Goal: Task Accomplishment & Management: Manage account settings

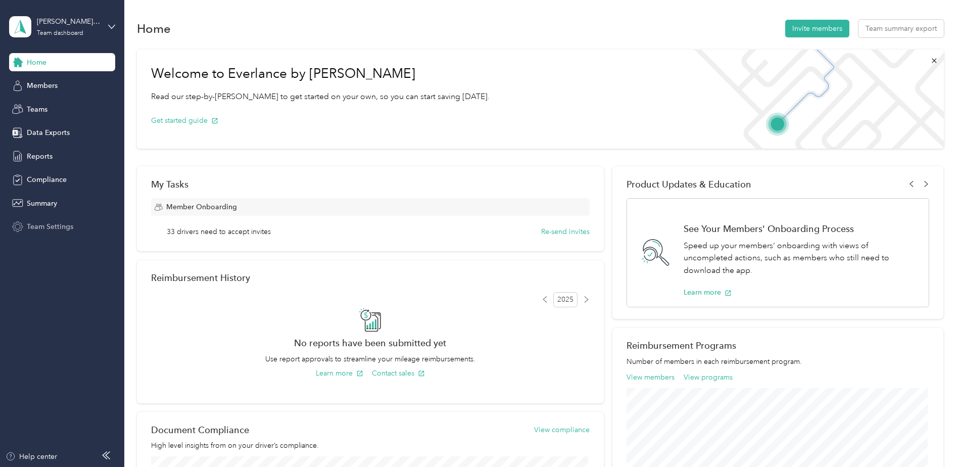
click at [75, 224] on div "Team Settings" at bounding box center [62, 227] width 106 height 18
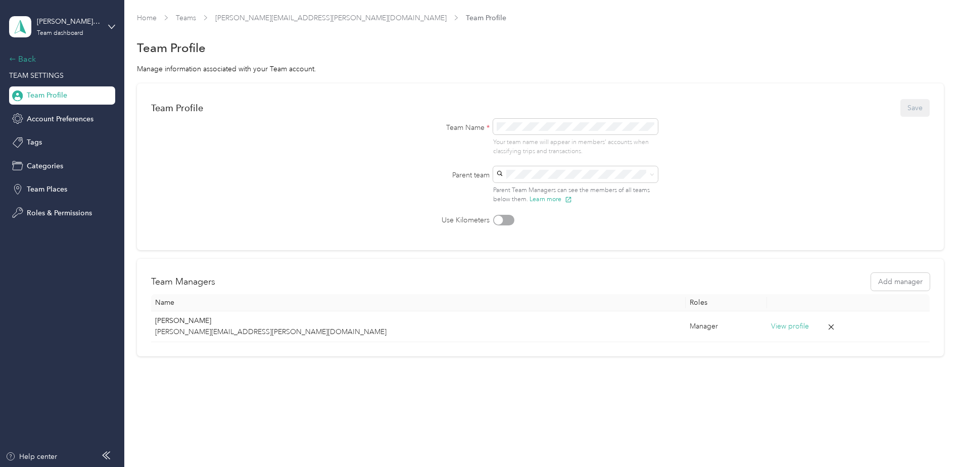
click at [25, 55] on div "Back" at bounding box center [59, 59] width 101 height 12
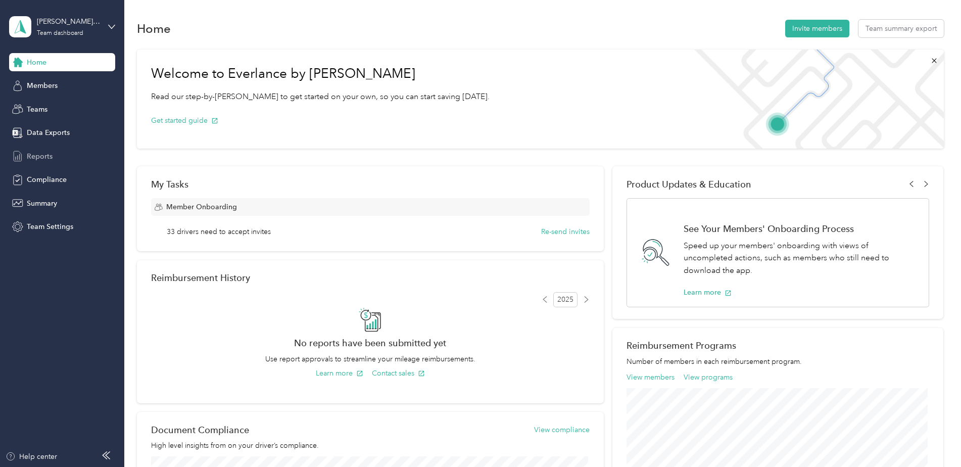
click at [35, 157] on span "Reports" at bounding box center [40, 156] width 26 height 11
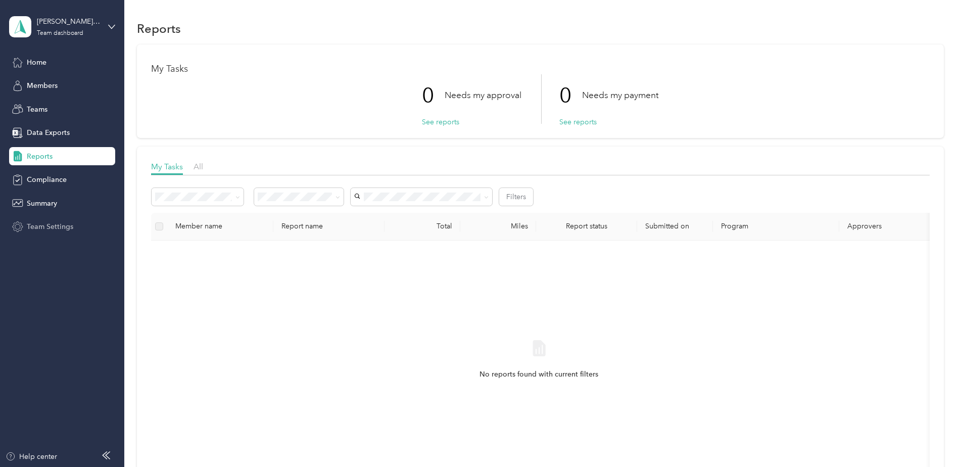
click at [49, 224] on span "Team Settings" at bounding box center [50, 226] width 46 height 11
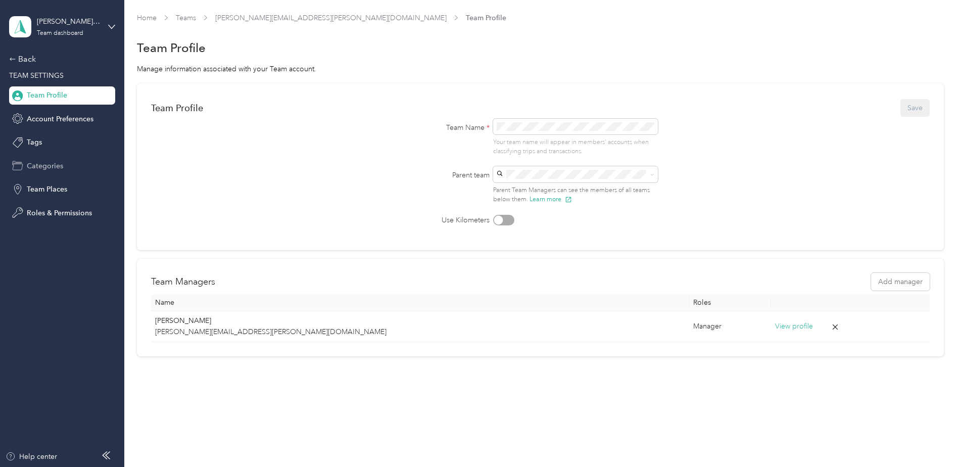
click at [48, 169] on span "Categories" at bounding box center [45, 166] width 36 height 11
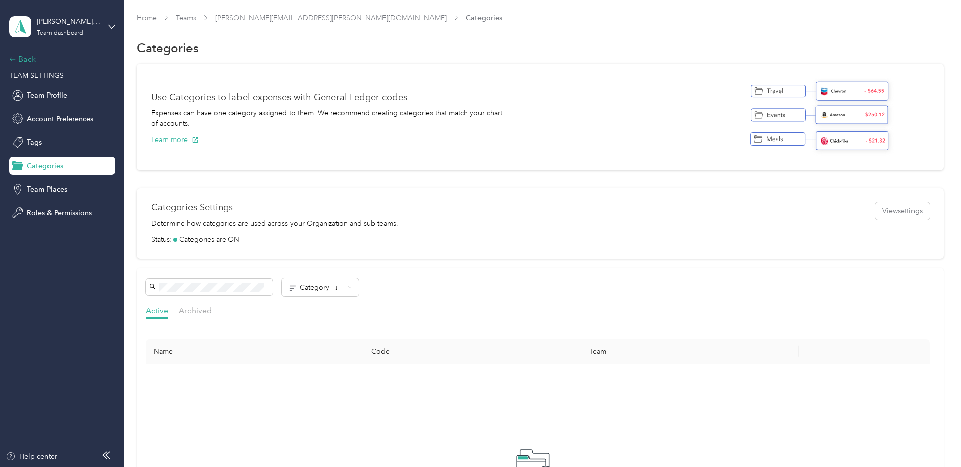
click at [22, 60] on div "Back" at bounding box center [59, 59] width 101 height 12
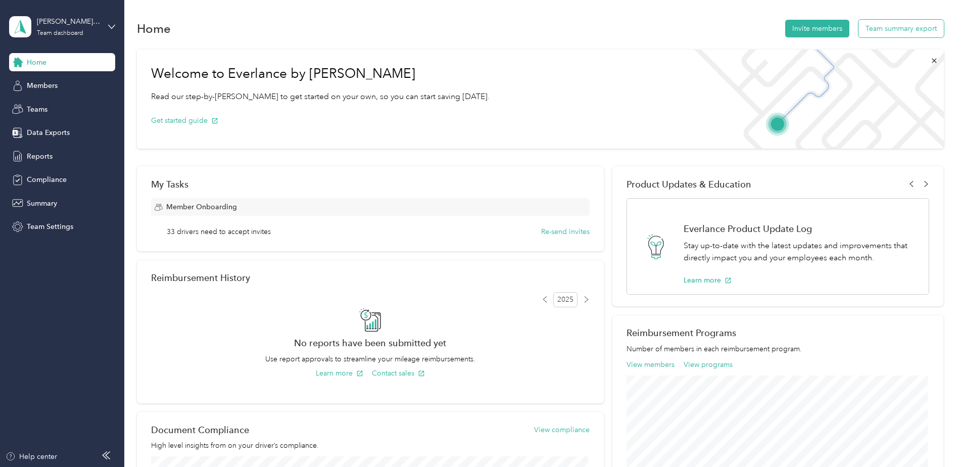
click at [889, 32] on button "Team summary export" at bounding box center [901, 29] width 85 height 18
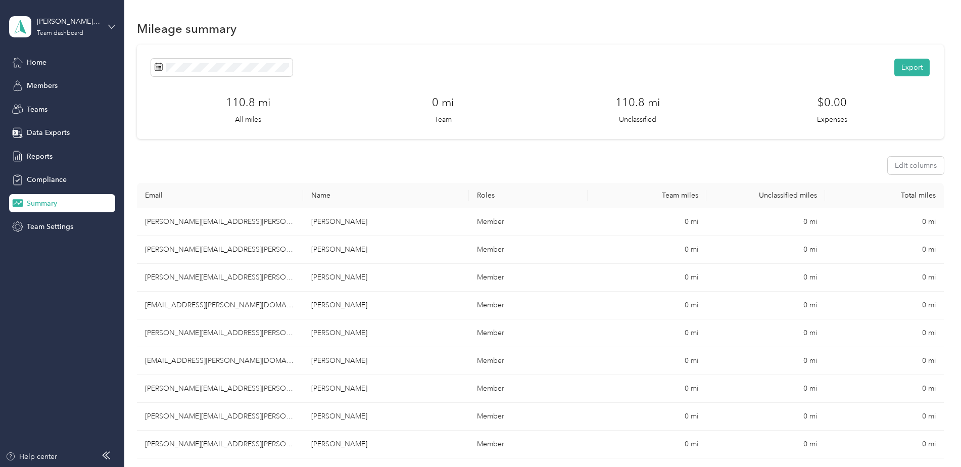
click at [112, 26] on icon at bounding box center [111, 26] width 7 height 7
click at [58, 86] on span "Members" at bounding box center [42, 85] width 31 height 11
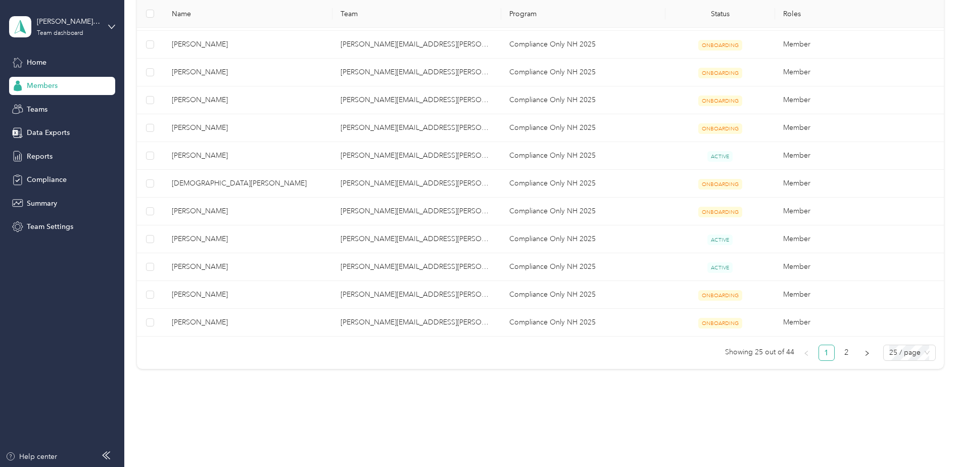
scroll to position [536, 0]
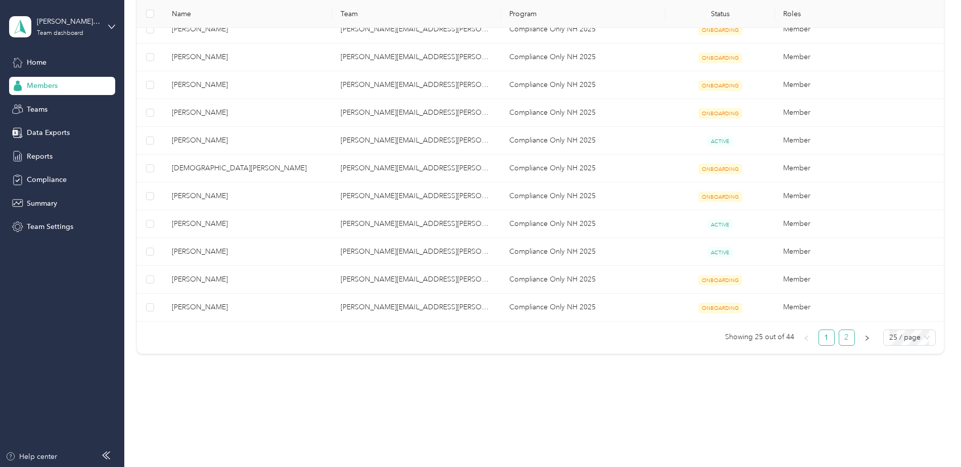
click at [843, 335] on link "2" at bounding box center [846, 337] width 15 height 15
